Goal: Check status: Check status

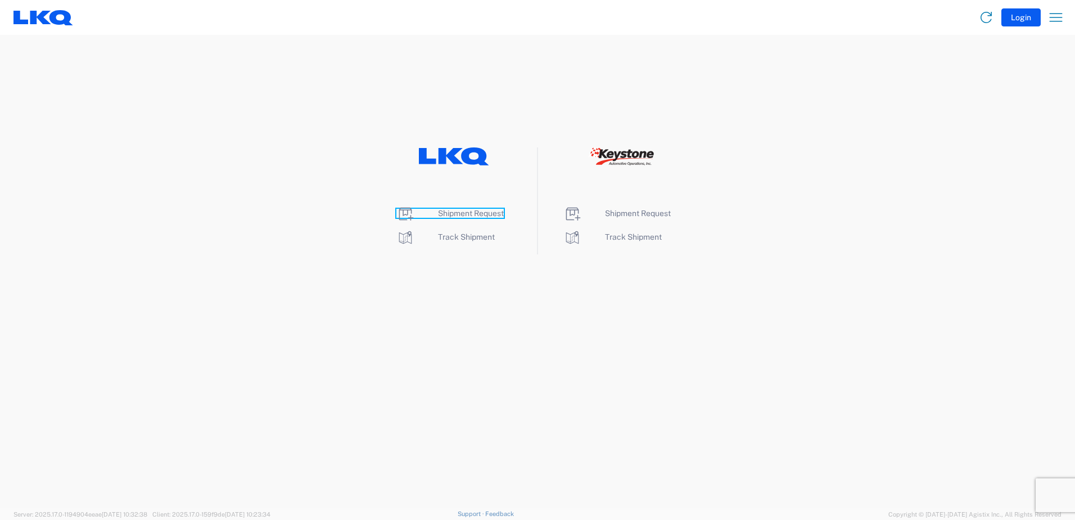
click at [473, 215] on span "Shipment Request" at bounding box center [471, 213] width 66 height 9
click at [481, 236] on span "Track Shipment" at bounding box center [466, 236] width 57 height 9
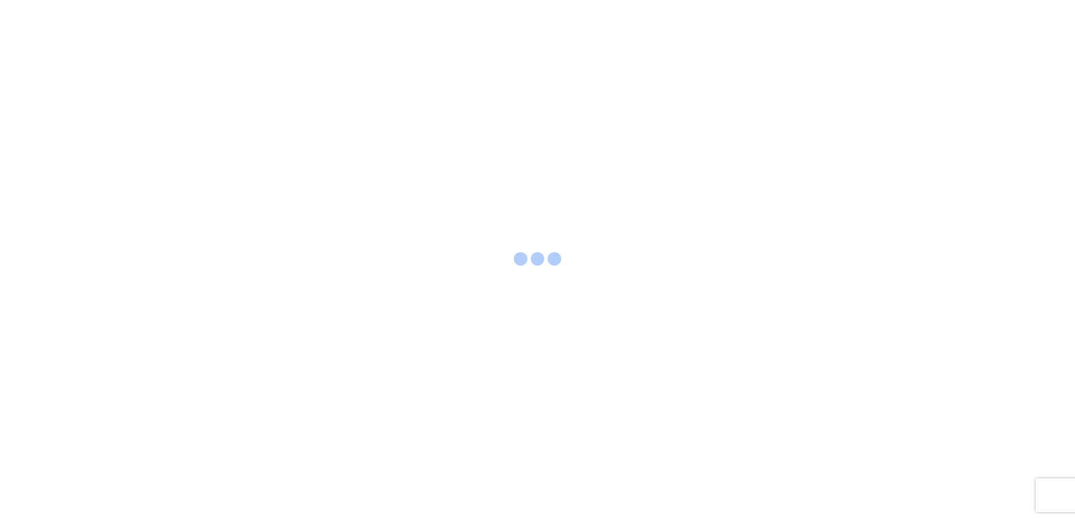
click at [466, 232] on div at bounding box center [537, 260] width 1075 height 520
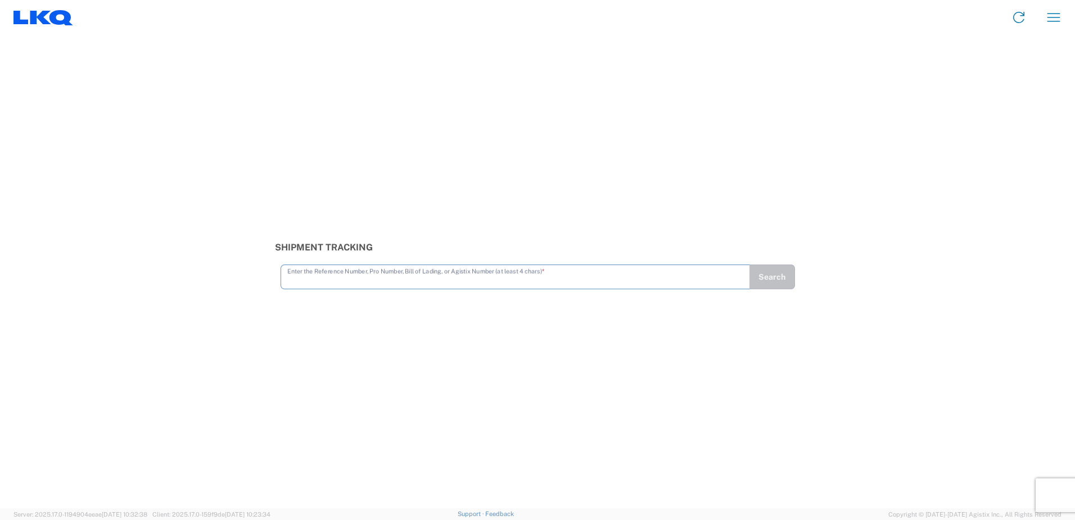
click at [651, 274] on input "text" at bounding box center [515, 276] width 456 height 20
paste input "56205316"
type input "56205316"
click at [758, 268] on button "Search" at bounding box center [772, 276] width 46 height 25
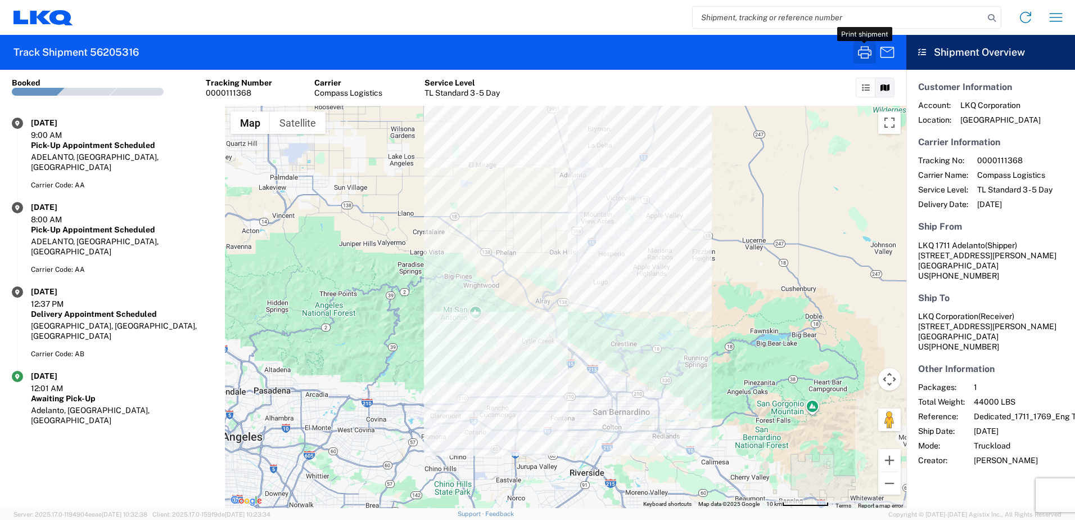
click at [863, 55] on icon "button" at bounding box center [865, 52] width 18 height 18
